Goal: Task Accomplishment & Management: Manage account settings

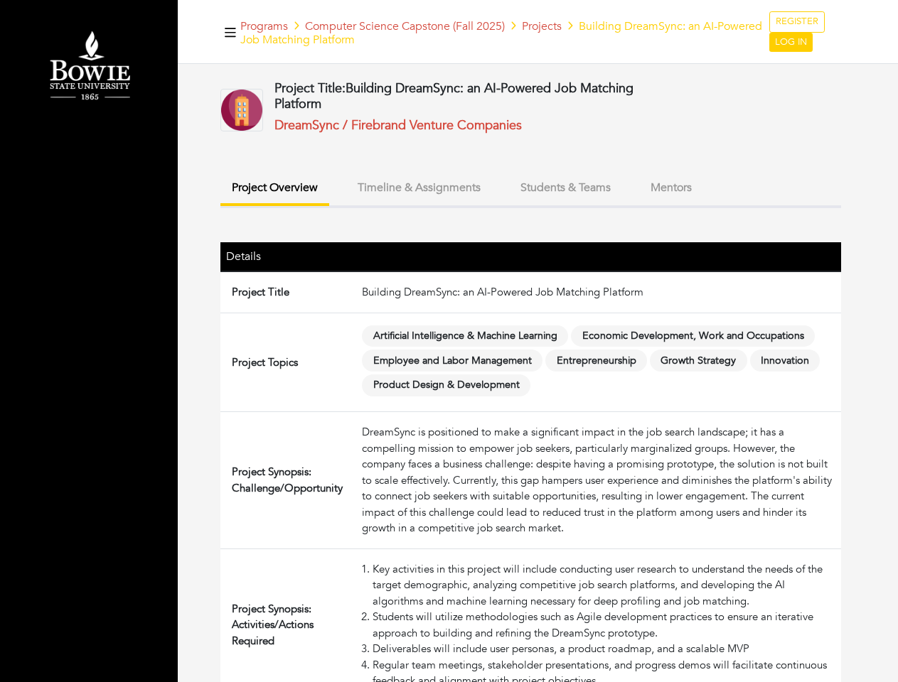
click at [448, 341] on span "Artificial Intelligence & Machine Learning" at bounding box center [465, 336] width 206 height 22
click at [230, 32] on icon "button" at bounding box center [230, 32] width 11 height 9
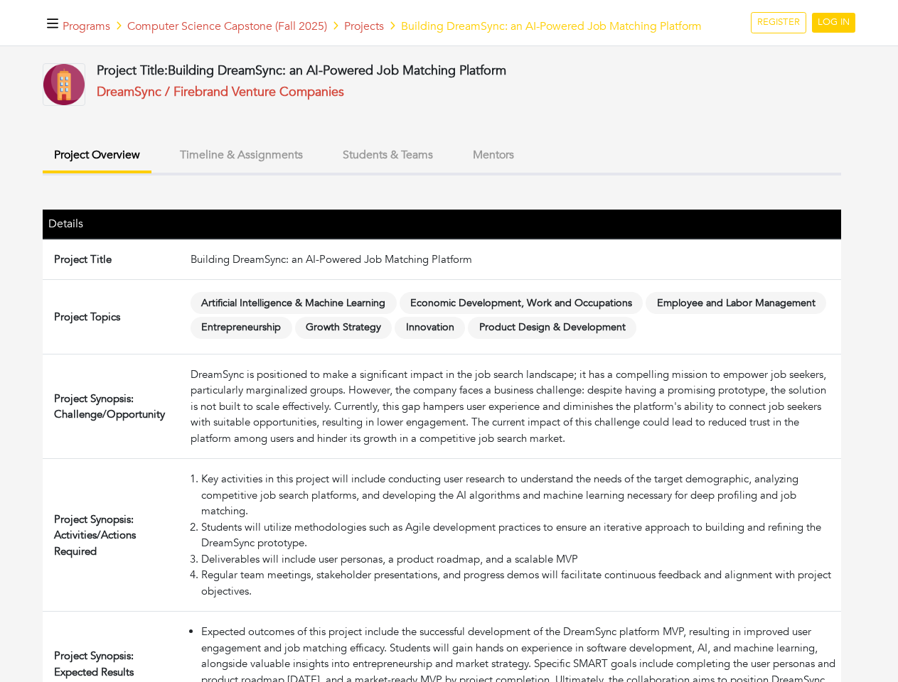
click at [151, 173] on button "Project Overview" at bounding box center [97, 156] width 109 height 33
click at [314, 171] on button "Timeline & Assignments" at bounding box center [241, 155] width 146 height 31
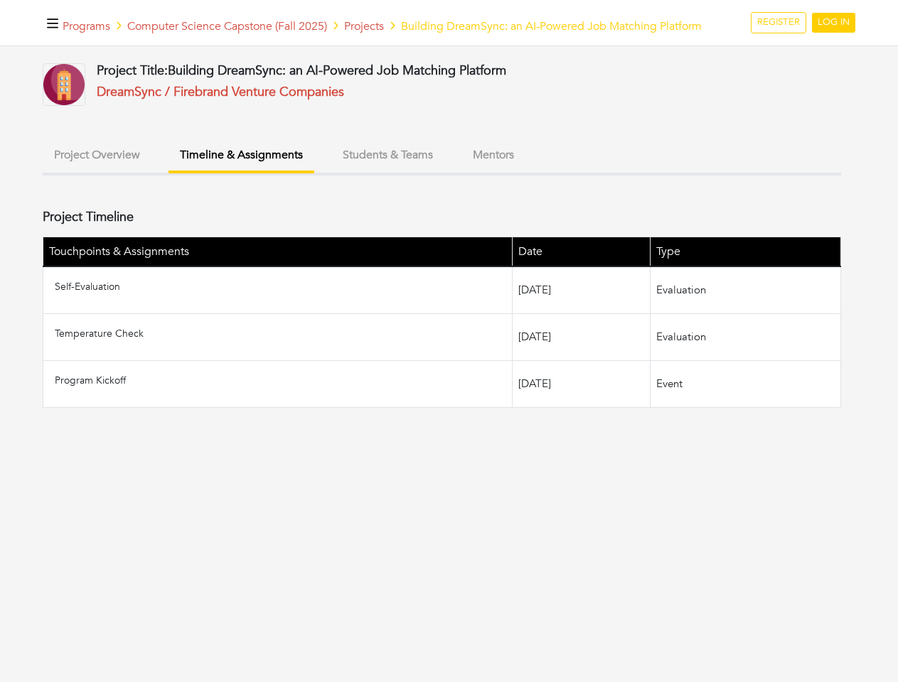
click at [565, 188] on div "Project Title: Building DreamSync: an AI-Powered Job Matching Platform DreamSyn…" at bounding box center [442, 235] width 798 height 345
click at [671, 188] on div "Project Title: Building DreamSync: an AI-Powered Job Matching Platform DreamSyn…" at bounding box center [442, 235] width 798 height 345
